Goal: Use online tool/utility

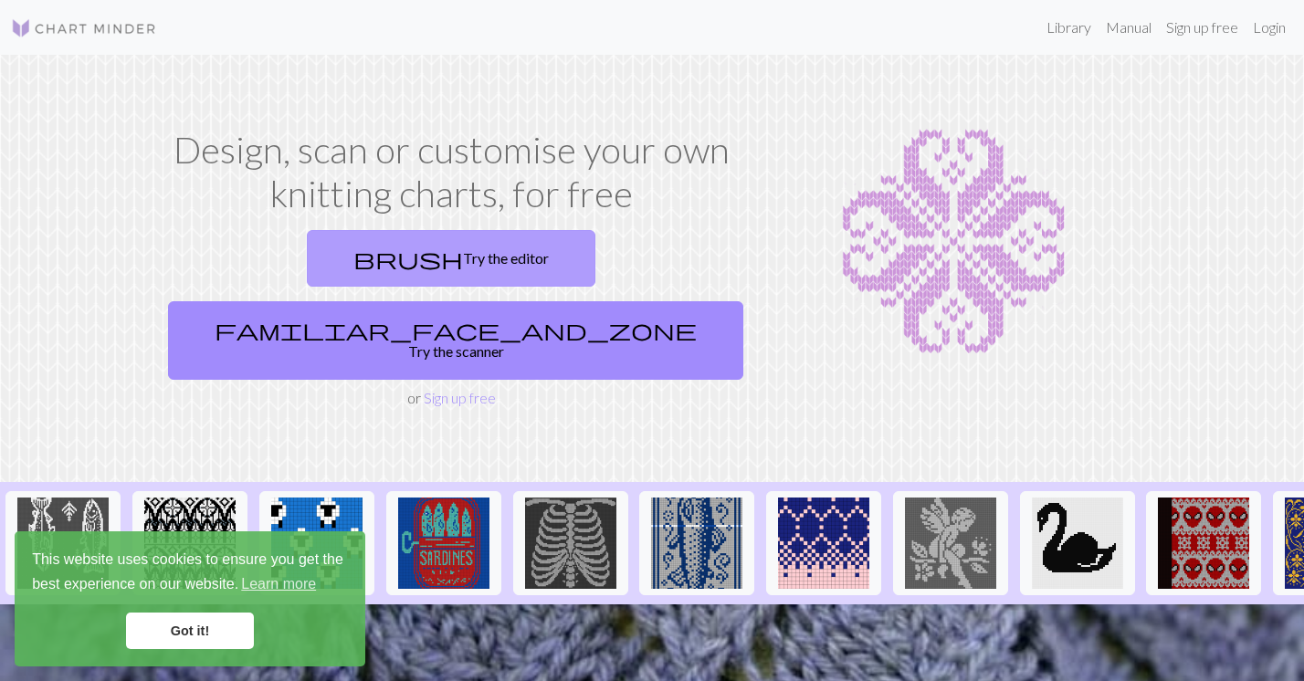
click at [332, 256] on link "brush Try the editor" at bounding box center [451, 258] width 289 height 57
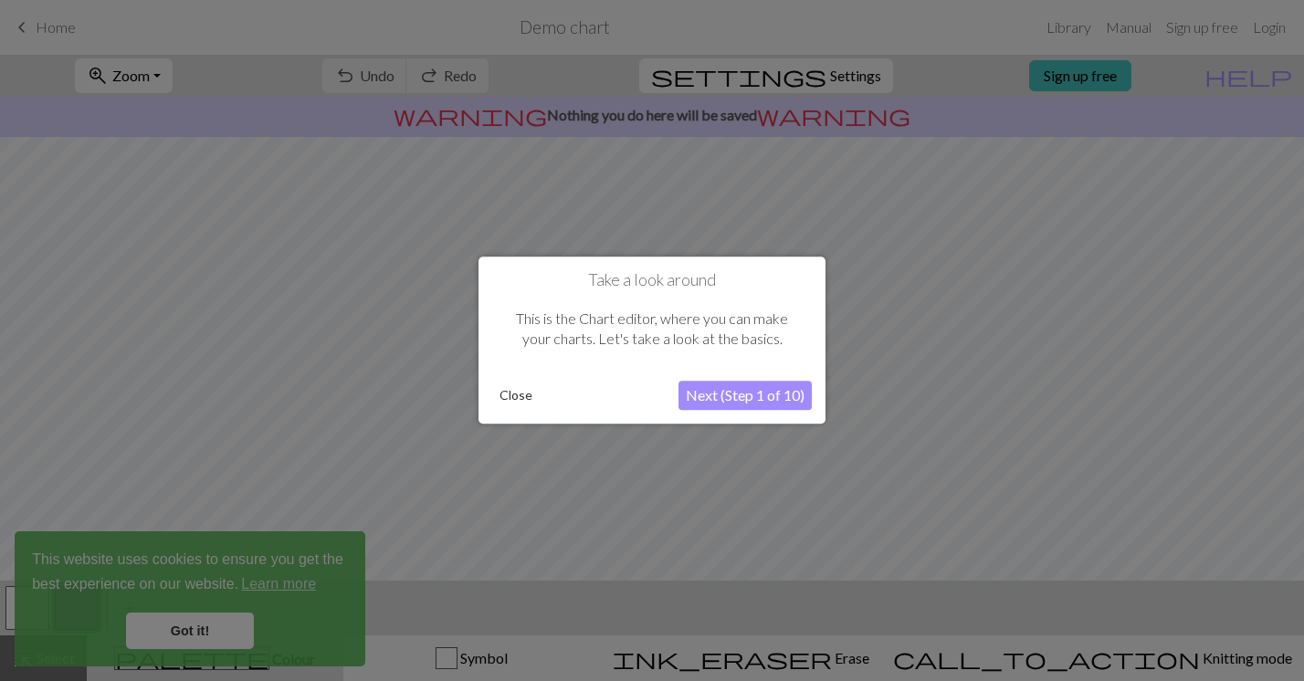
click at [510, 397] on button "Close" at bounding box center [515, 396] width 47 height 27
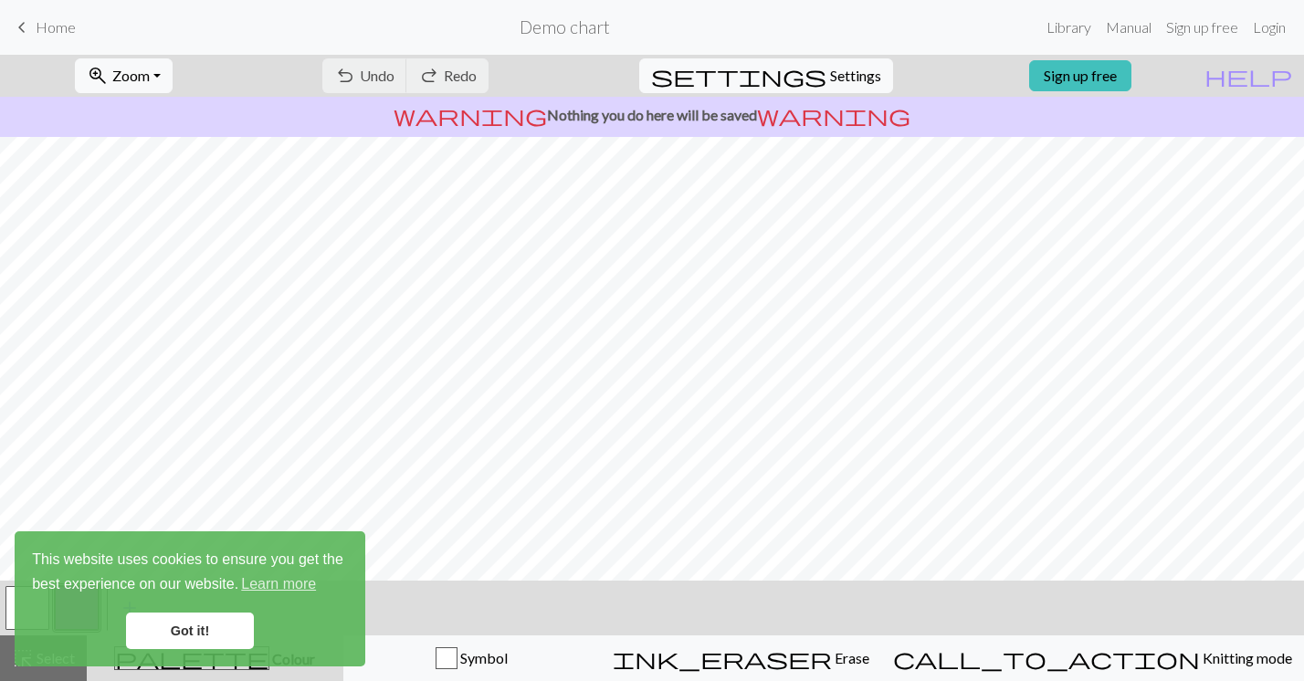
click at [220, 630] on link "Got it!" at bounding box center [190, 631] width 128 height 37
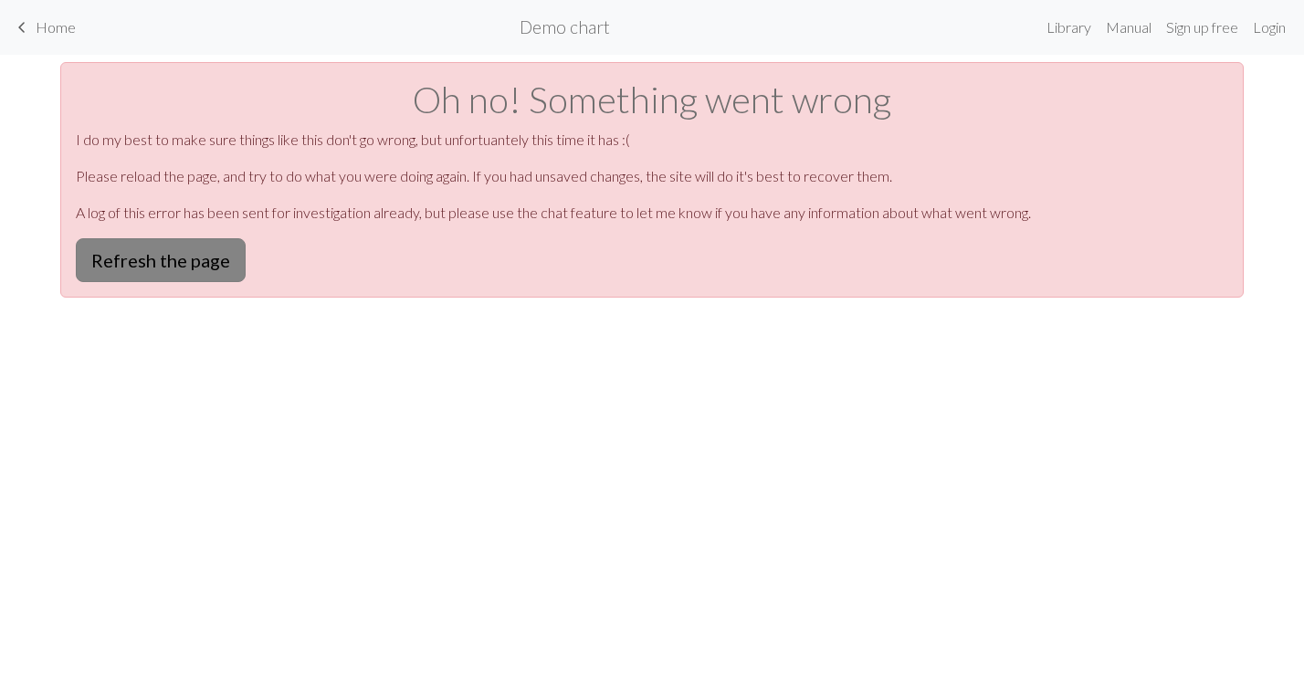
click at [142, 279] on button "Refresh the page" at bounding box center [161, 260] width 170 height 44
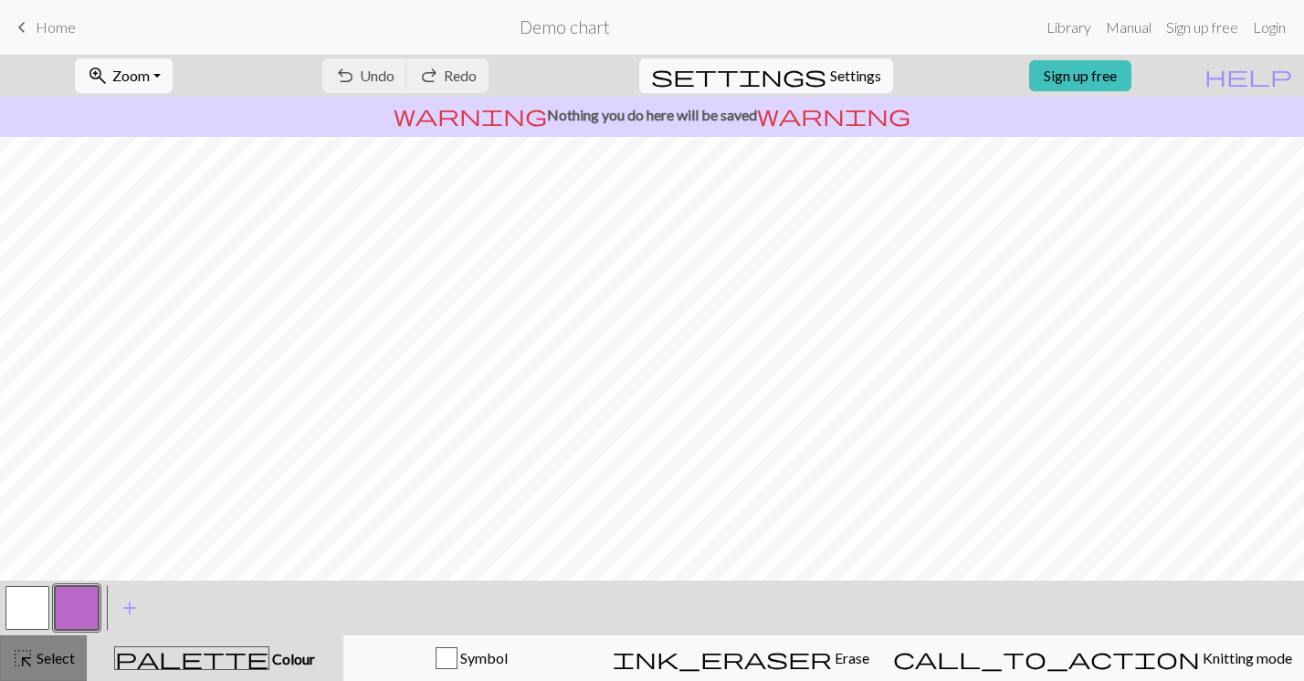
click at [58, 657] on span "Select" at bounding box center [54, 657] width 41 height 17
click at [23, 667] on span "highlight_alt" at bounding box center [23, 659] width 22 height 26
